Goal: Task Accomplishment & Management: Use online tool/utility

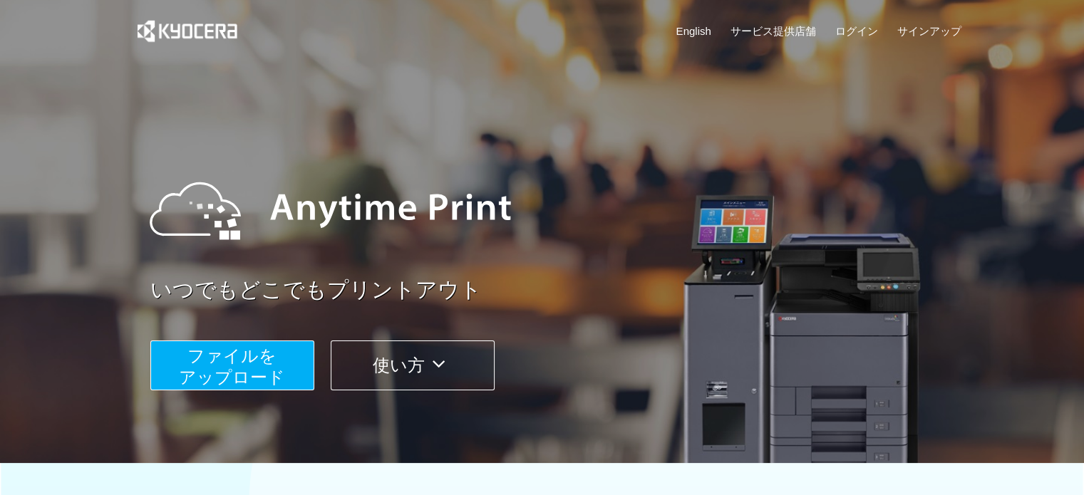
click at [279, 366] on span "ファイルを ​​アップロード" at bounding box center [232, 366] width 106 height 41
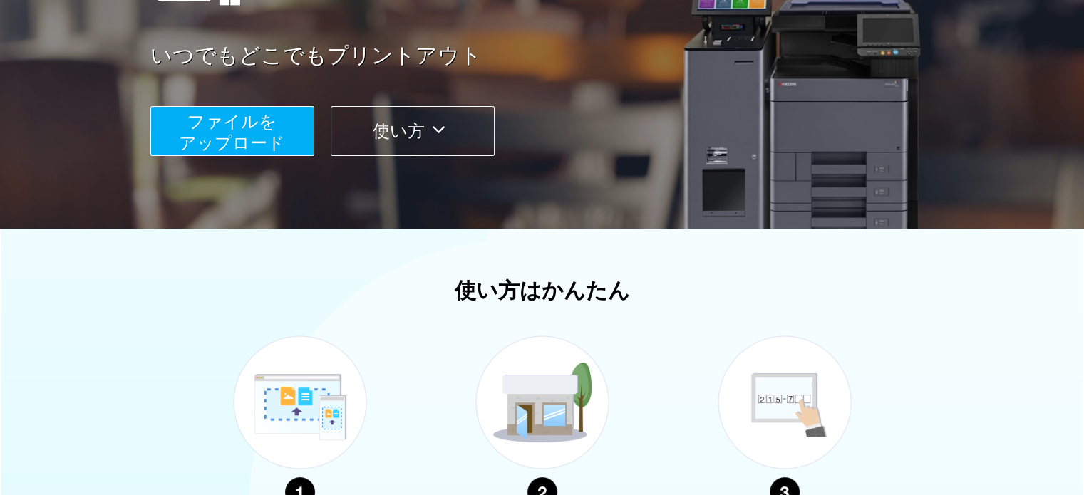
scroll to position [18, 0]
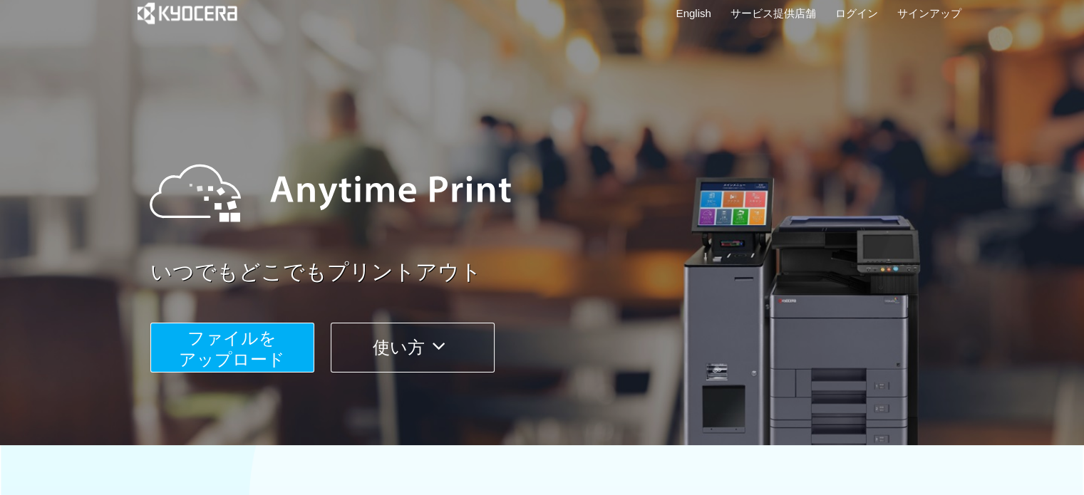
click at [277, 361] on span "ファイルを ​​アップロード" at bounding box center [232, 349] width 106 height 41
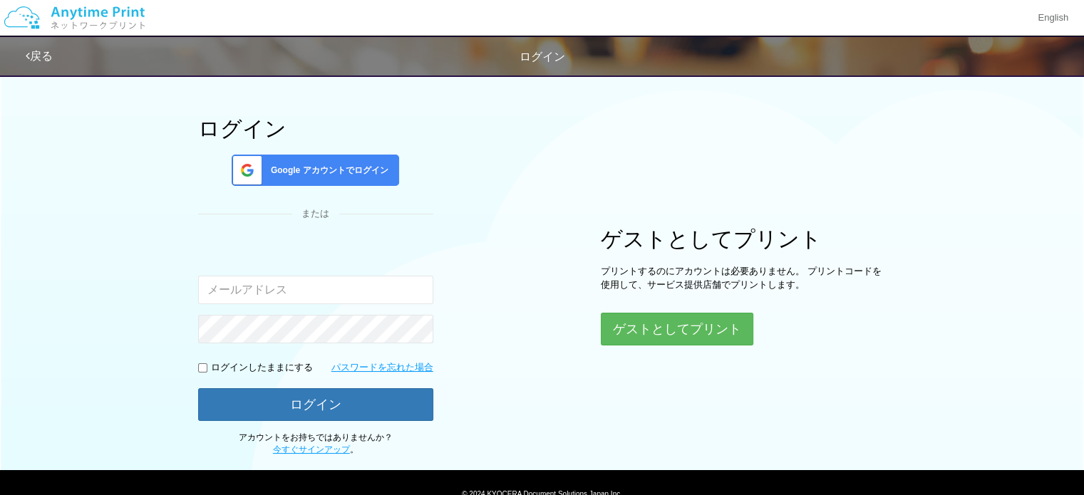
scroll to position [121, 0]
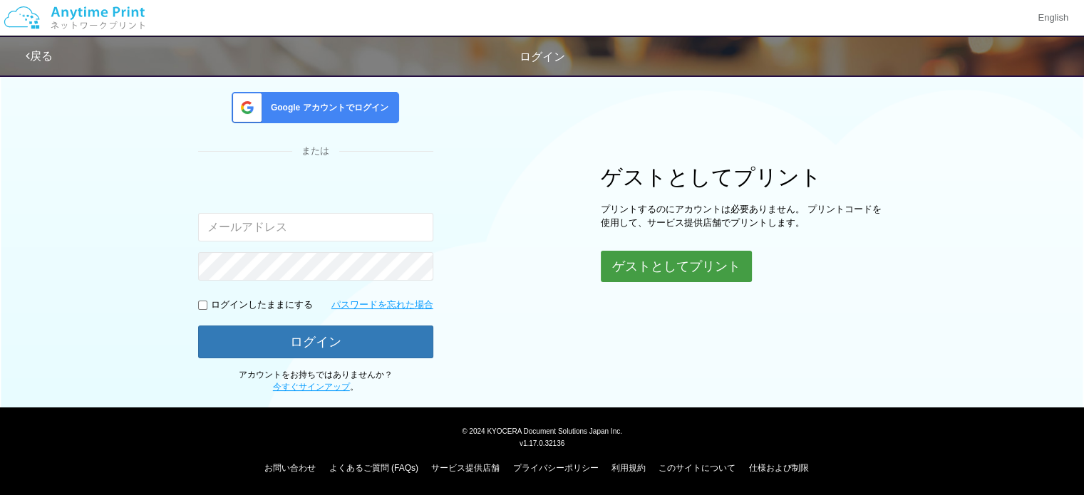
click at [644, 272] on button "ゲストとしてプリント" at bounding box center [676, 266] width 151 height 31
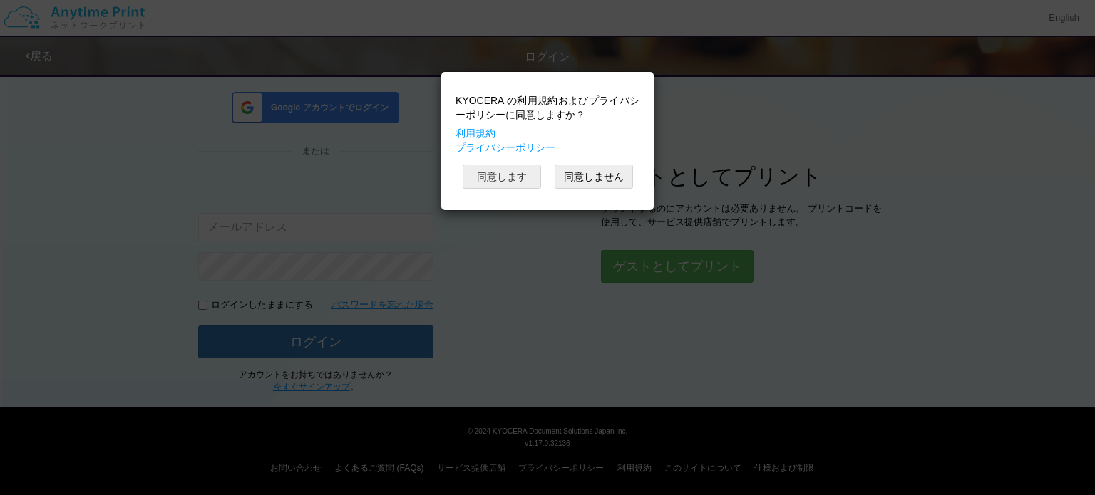
click at [519, 186] on button "同意します" at bounding box center [502, 177] width 78 height 24
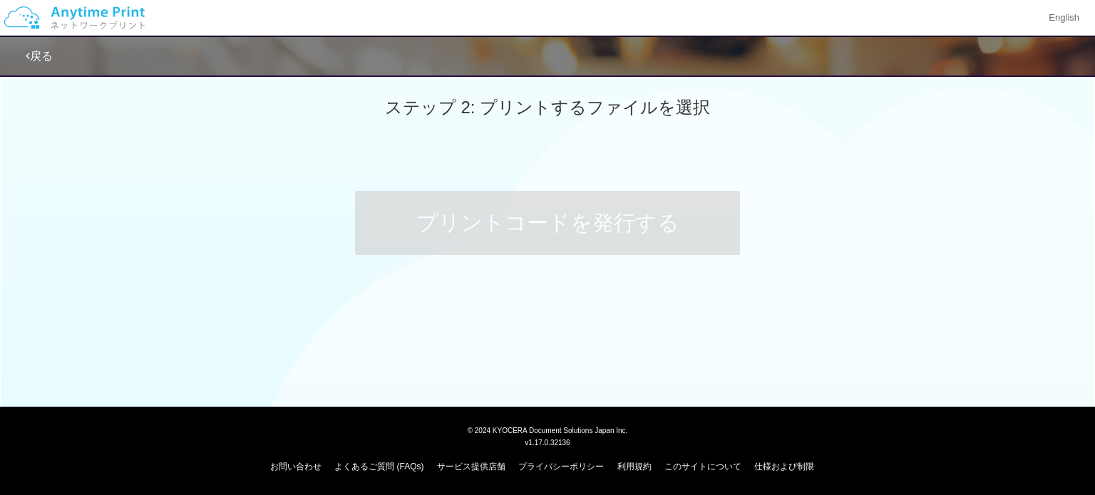
click at [491, 113] on span "ステップ 2: プリントするファイルを選択" at bounding box center [547, 107] width 325 height 19
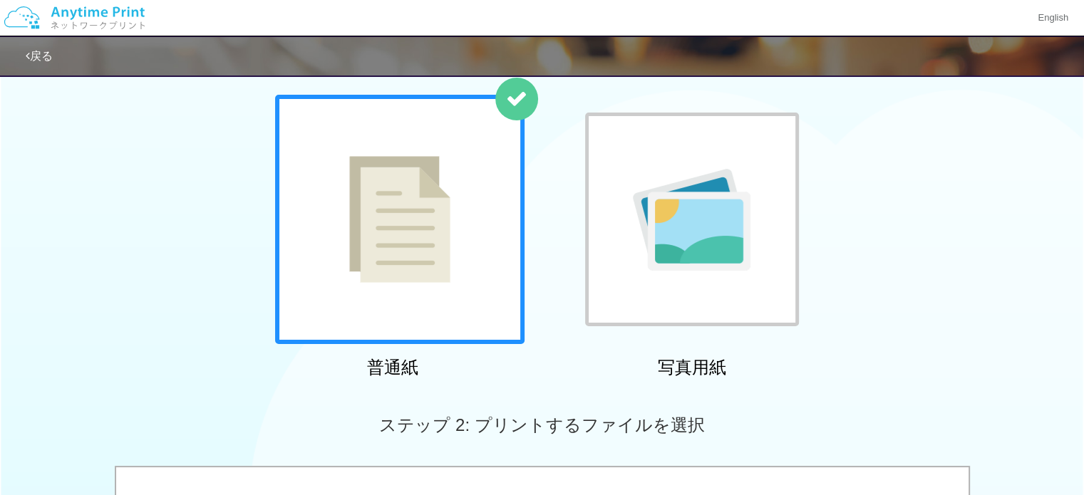
scroll to position [356, 0]
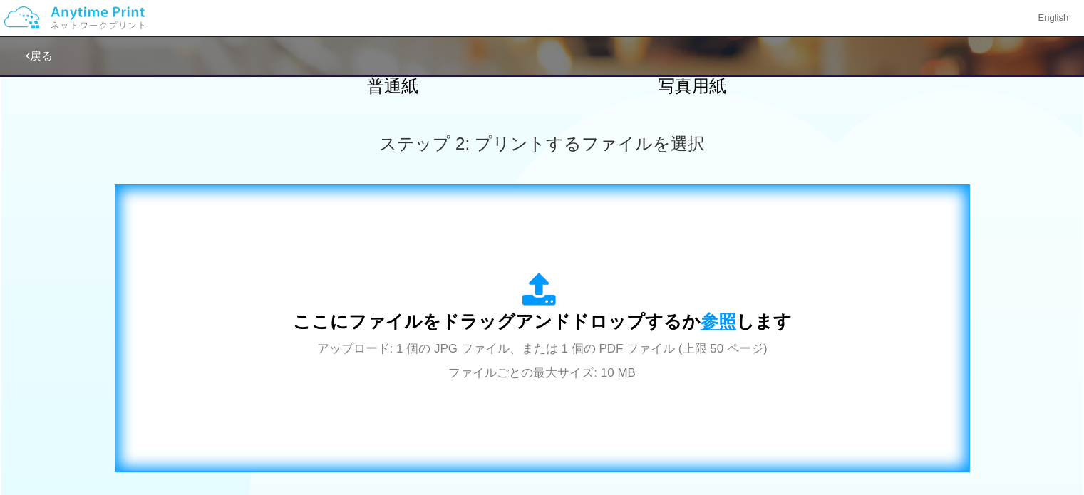
click at [722, 317] on span "参照" at bounding box center [719, 322] width 36 height 20
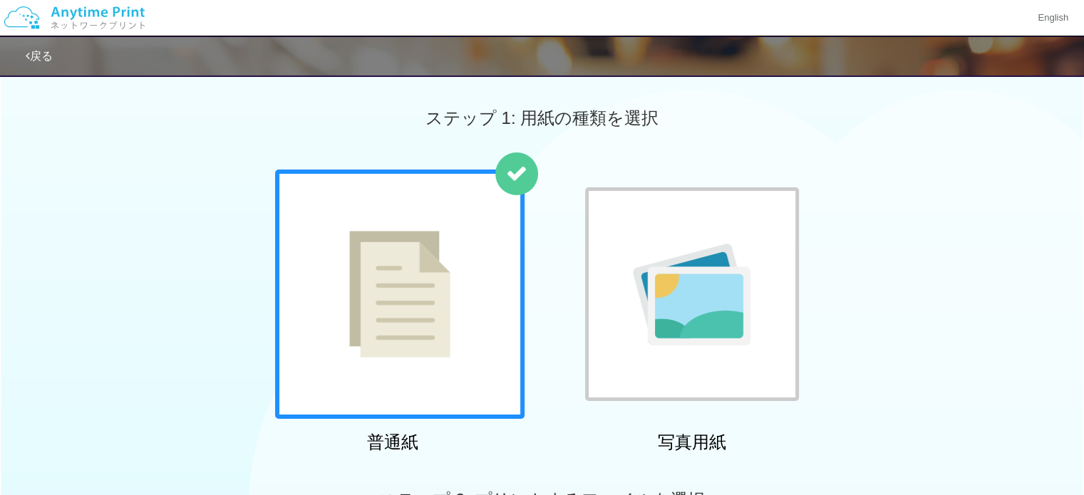
scroll to position [570, 0]
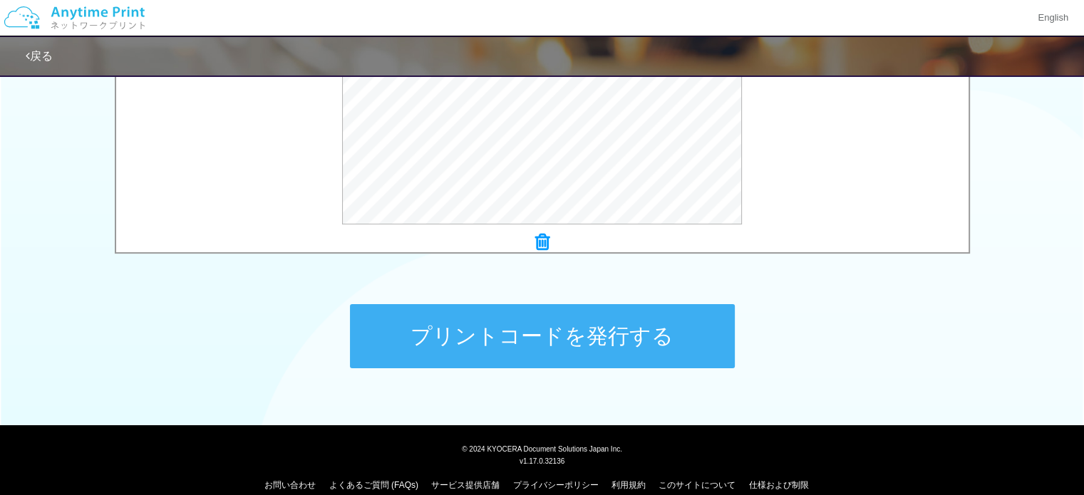
click at [515, 337] on button "プリントコードを発行する" at bounding box center [542, 336] width 385 height 64
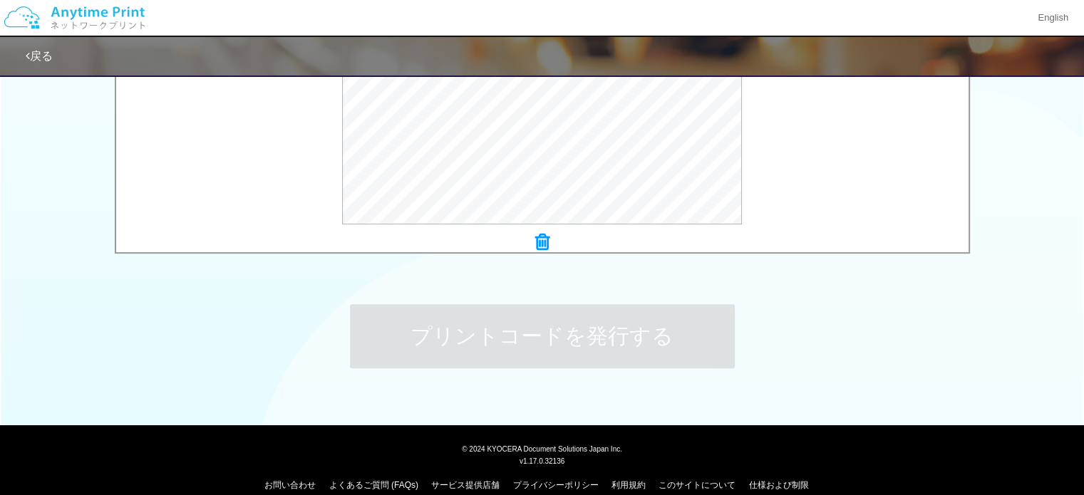
scroll to position [0, 0]
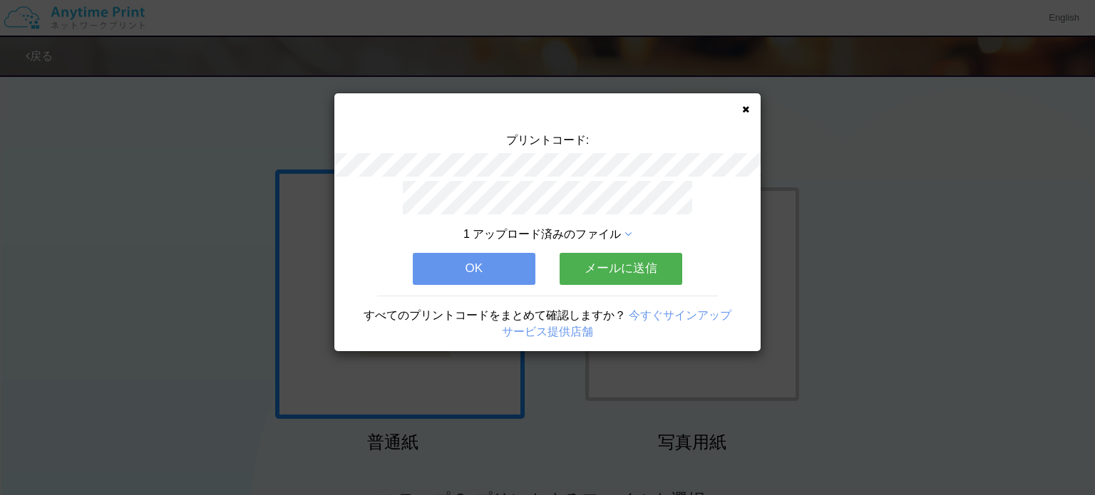
click at [473, 267] on button "OK" at bounding box center [474, 268] width 123 height 31
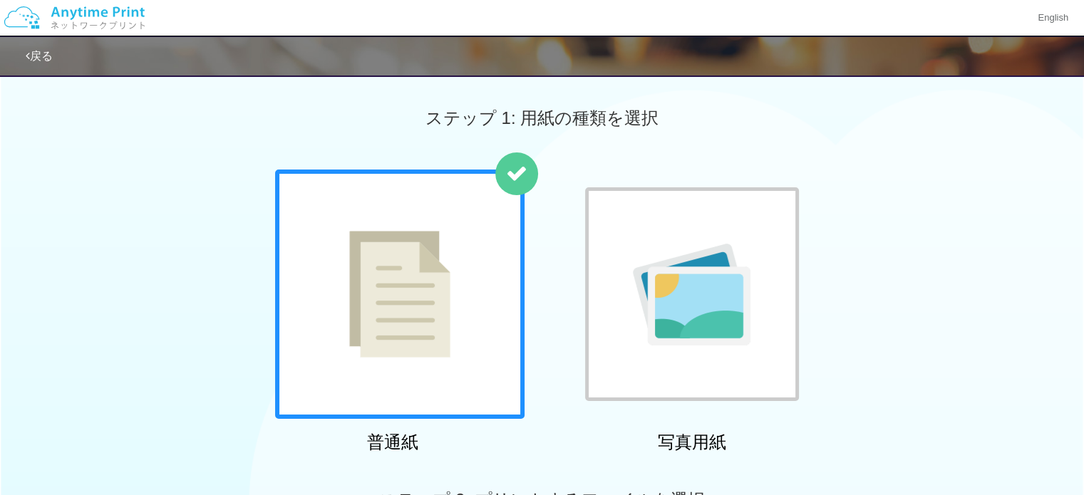
scroll to position [356, 0]
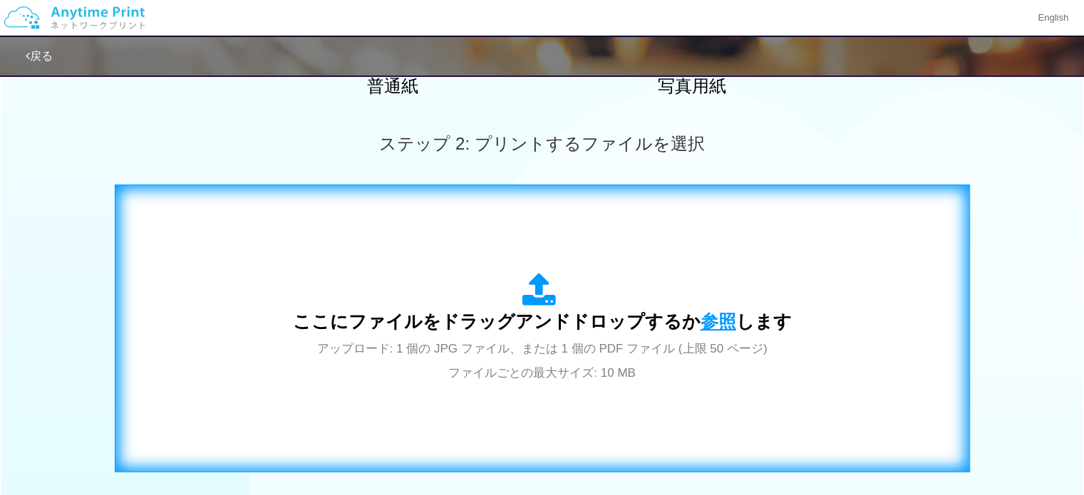
click at [701, 316] on span "参照" at bounding box center [719, 322] width 36 height 20
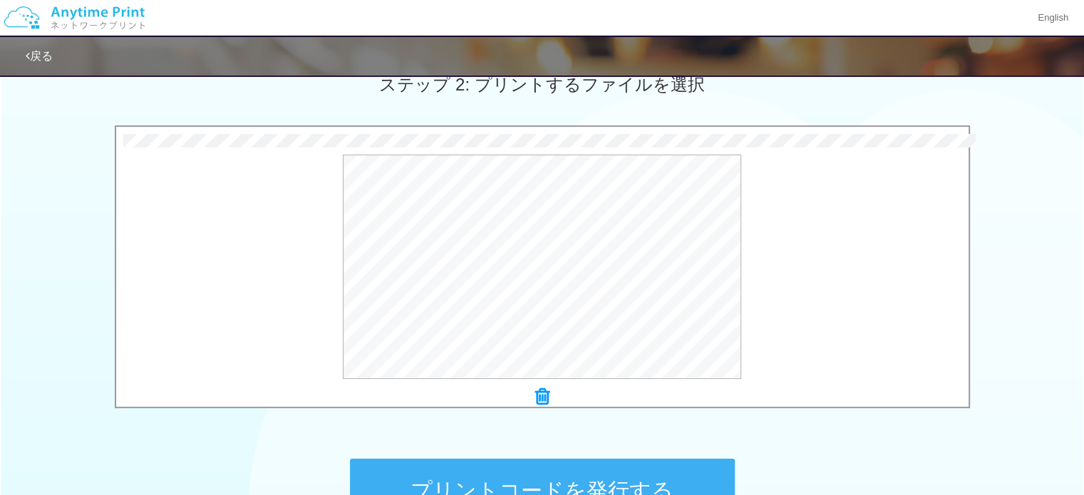
scroll to position [517, 0]
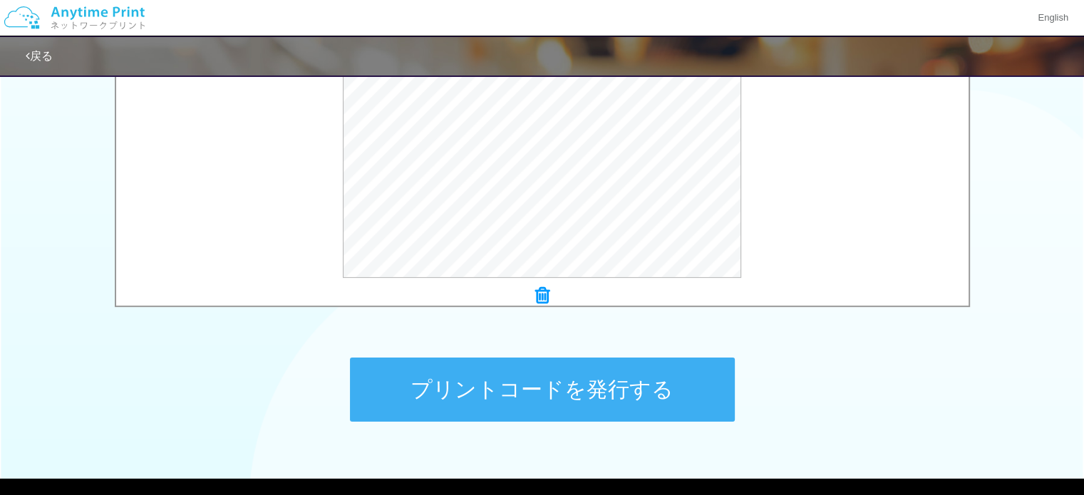
click at [552, 393] on button "プリントコードを発行する" at bounding box center [542, 390] width 385 height 64
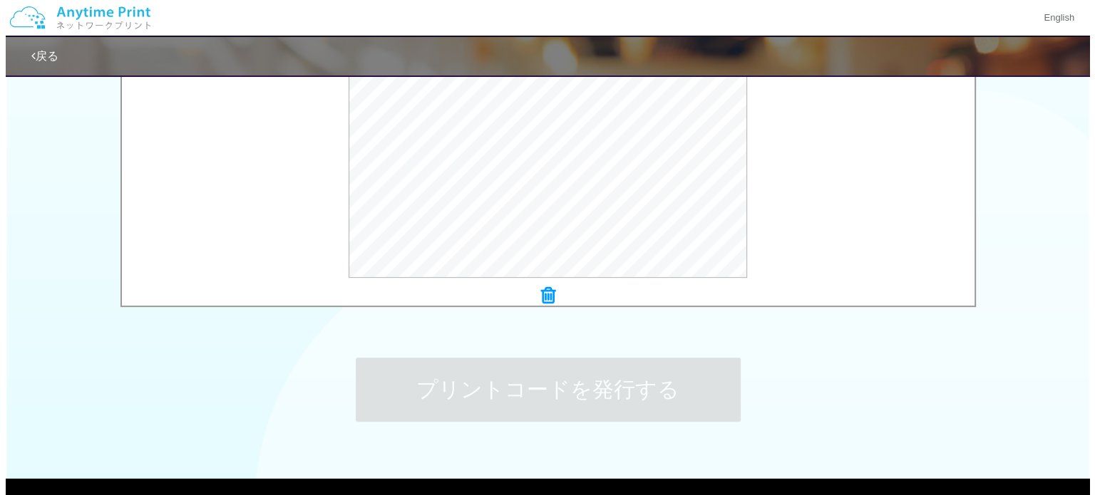
scroll to position [0, 0]
